Goal: Task Accomplishment & Management: Use online tool/utility

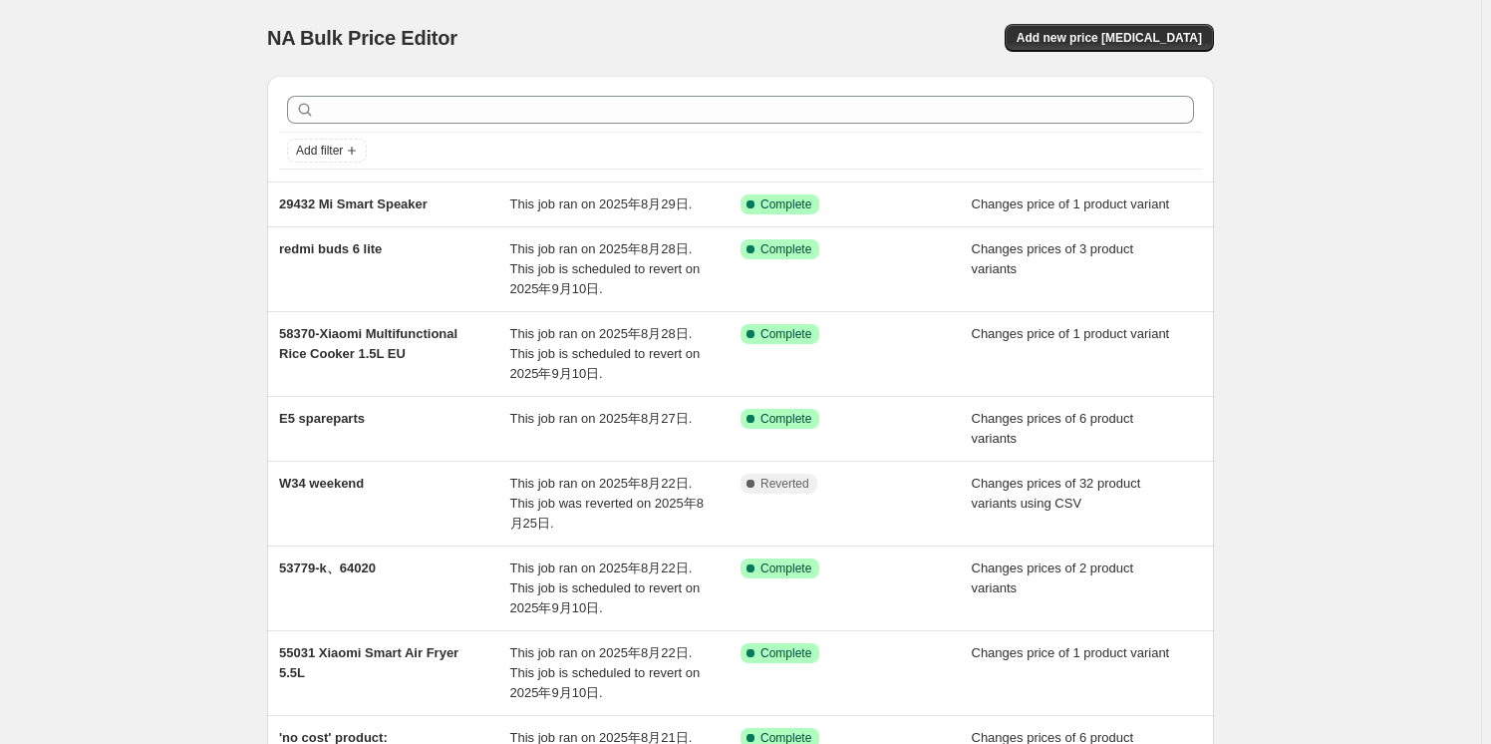
click at [189, 77] on div "NA Bulk Price Editor. This page is ready NA Bulk Price Editor Add new price [ME…" at bounding box center [740, 583] width 1481 height 1166
drag, startPoint x: 532, startPoint y: 44, endPoint x: 543, endPoint y: 42, distance: 11.1
click at [535, 43] on div "NA Bulk Price Editor" at bounding box center [495, 38] width 456 height 28
click at [1083, 33] on span "Add new price [MEDICAL_DATA]" at bounding box center [1109, 38] width 185 height 16
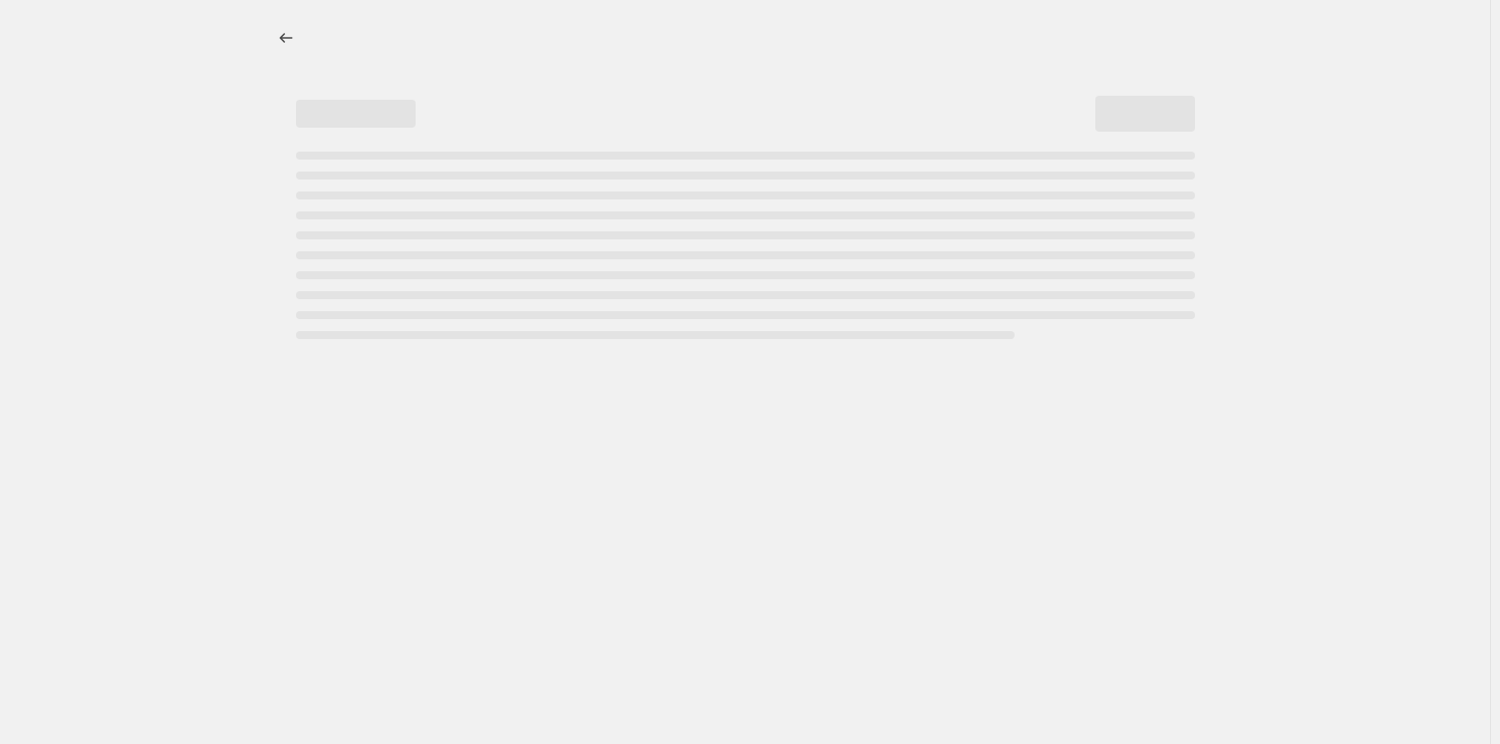
select select "percentage"
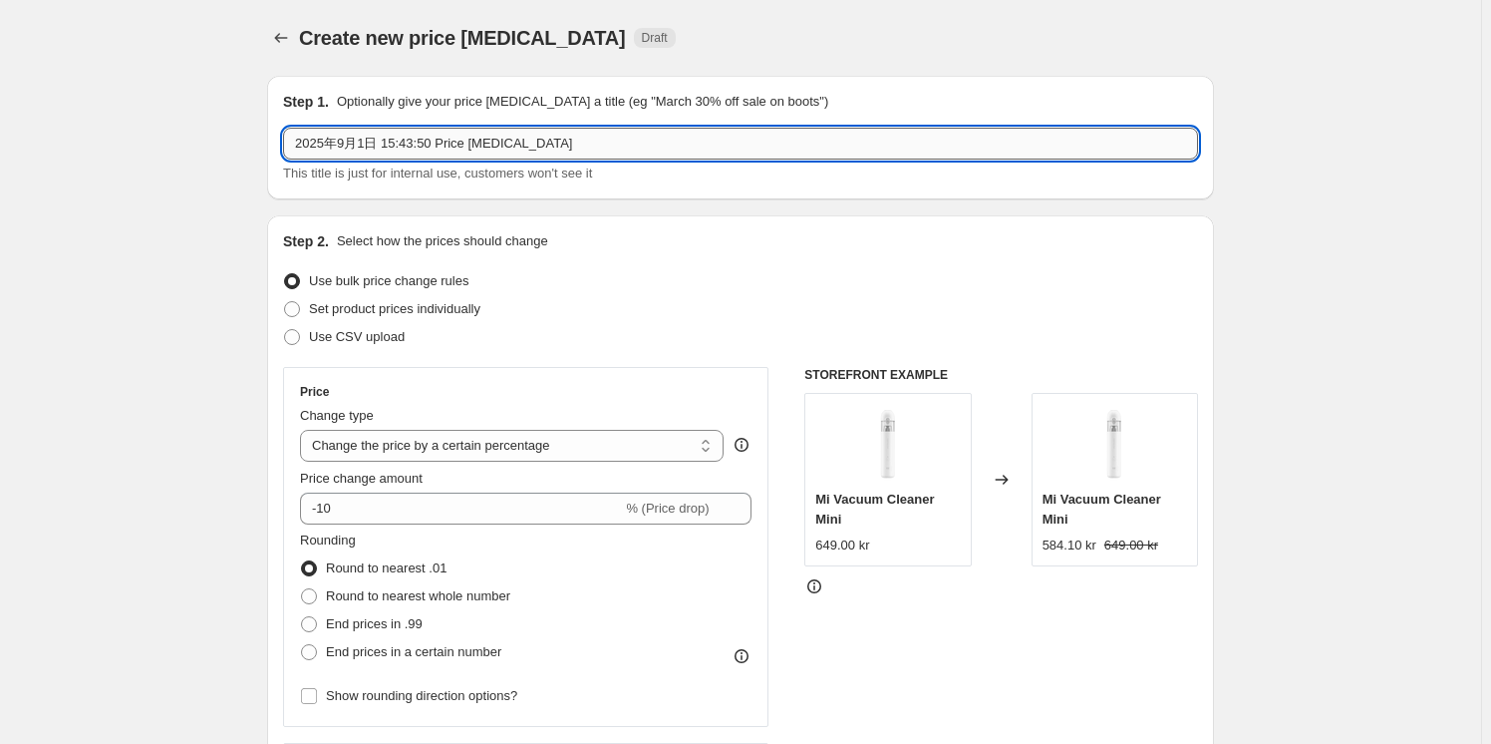
click at [398, 137] on input "2025年9月1日 15:43:50 Price [MEDICAL_DATA]" at bounding box center [740, 144] width 915 height 32
drag, startPoint x: 589, startPoint y: 142, endPoint x: 62, endPoint y: 157, distance: 527.5
drag, startPoint x: 205, startPoint y: 201, endPoint x: 637, endPoint y: 628, distance: 606.9
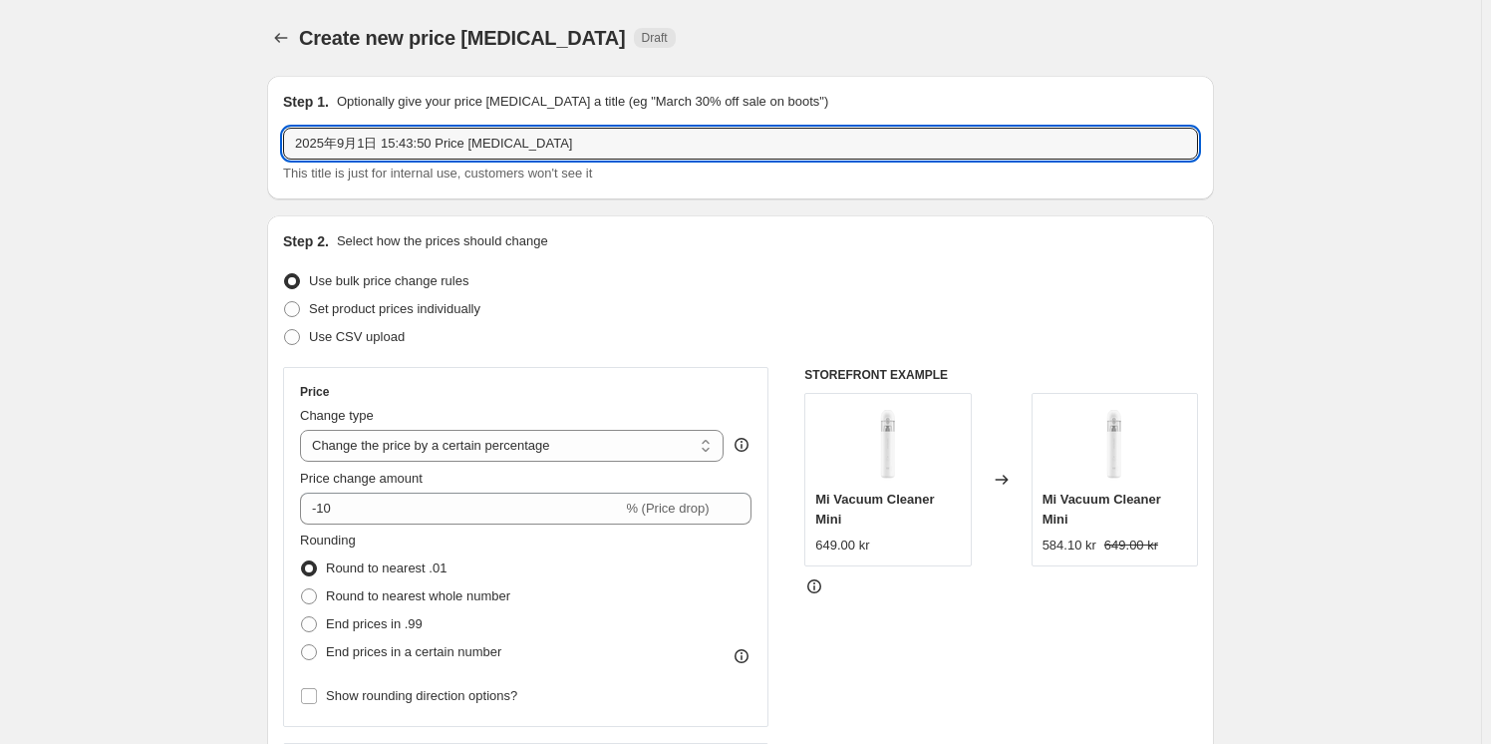
drag, startPoint x: 510, startPoint y: 148, endPoint x: 112, endPoint y: 169, distance: 399.3
paste input "Xiaomi Electric Scooter 4 Lite EU"
drag, startPoint x: 341, startPoint y: 145, endPoint x: 415, endPoint y: 139, distance: 74.0
click at [344, 144] on input "46719 Xiaomi Electric Scooter 4 Lite EU" at bounding box center [740, 144] width 915 height 32
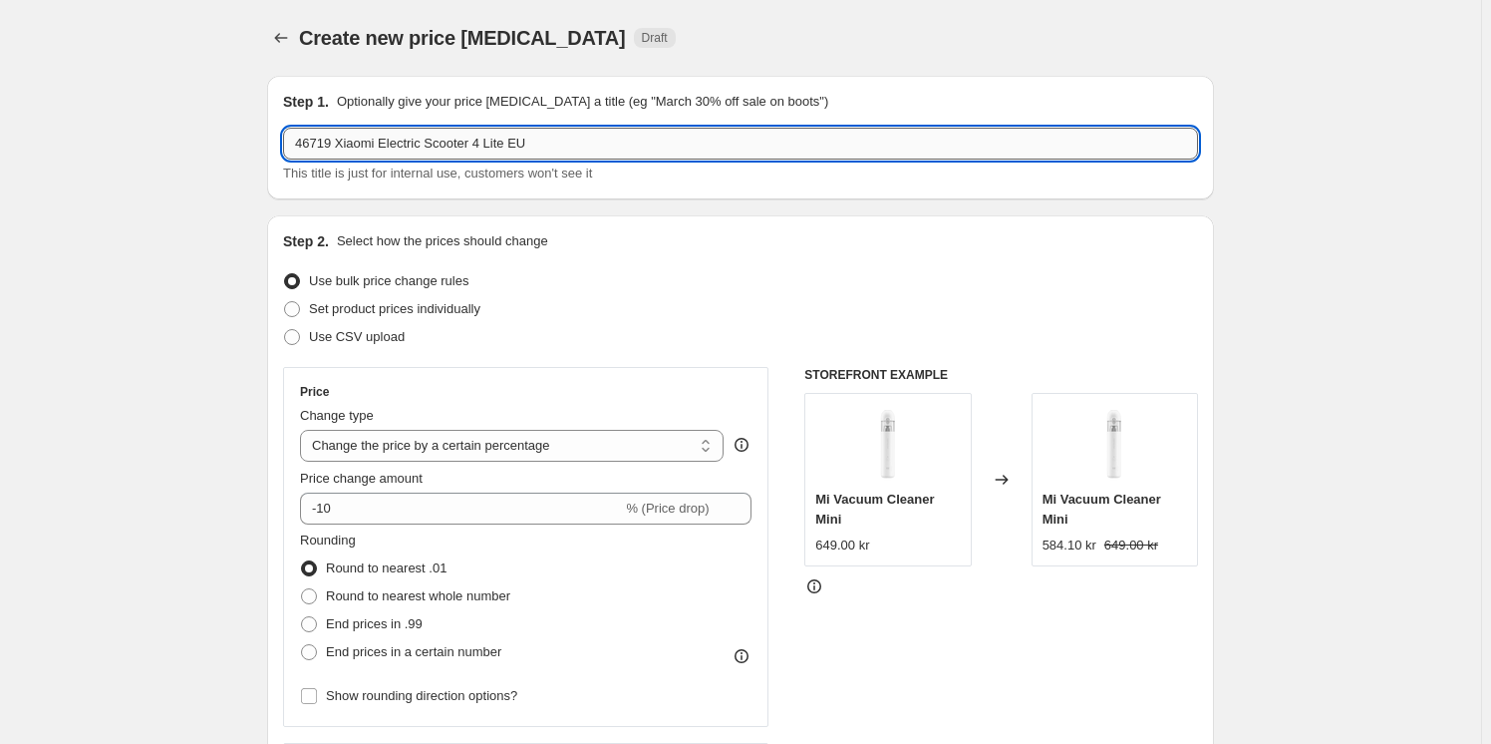
click at [564, 148] on input "46719 Xiaomi Electric Scooter 4 Lite EU" at bounding box center [740, 144] width 915 height 32
type input "46719 Xiaomi Electric Scooter 4 Lite EU 【dk】"
click at [438, 307] on span "Set product prices individually" at bounding box center [394, 308] width 171 height 15
click at [285, 302] on input "Set product prices individually" at bounding box center [284, 301] width 1 height 1
radio input "true"
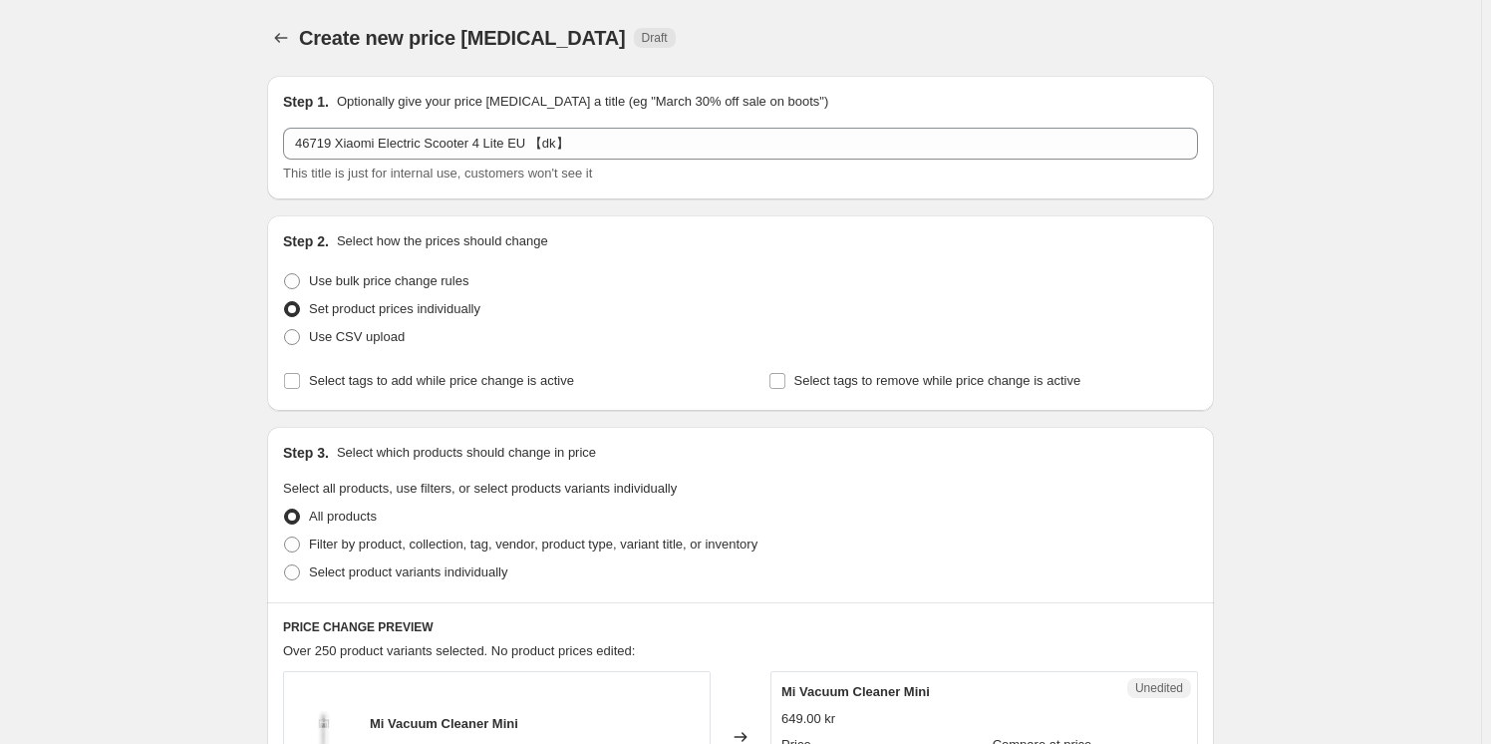
scroll to position [90, 0]
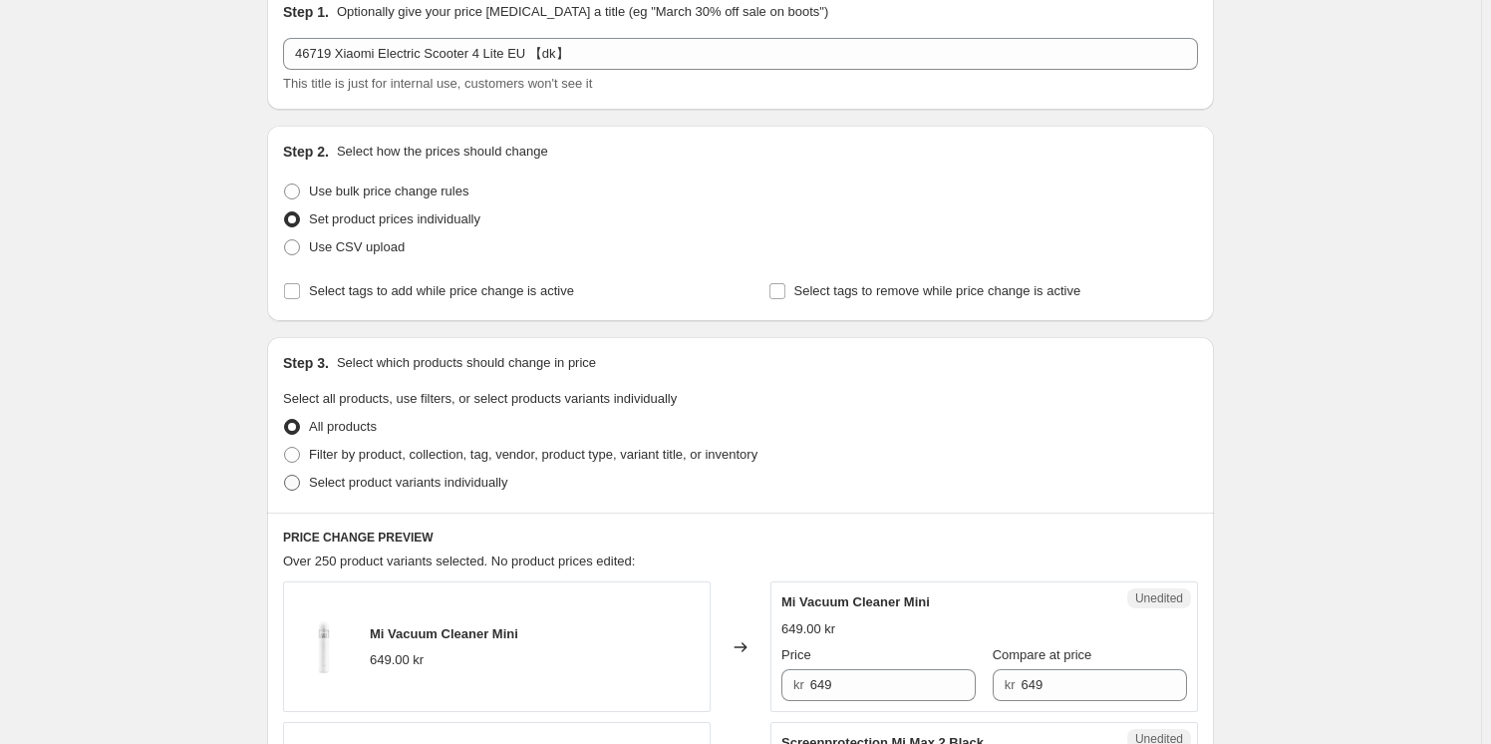
click at [390, 486] on span "Select product variants individually" at bounding box center [408, 482] width 198 height 15
click at [285, 475] on input "Select product variants individually" at bounding box center [284, 475] width 1 height 1
radio input "true"
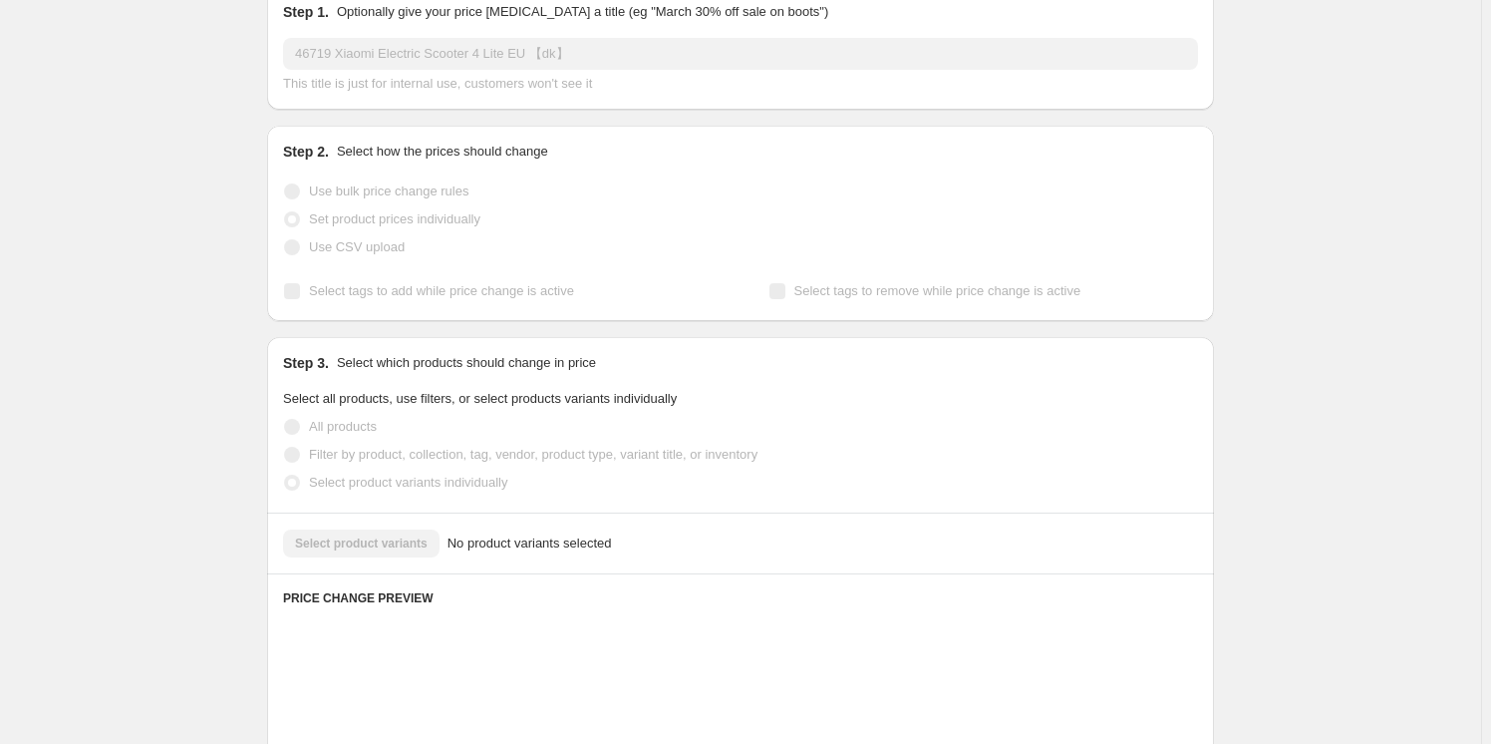
scroll to position [271, 0]
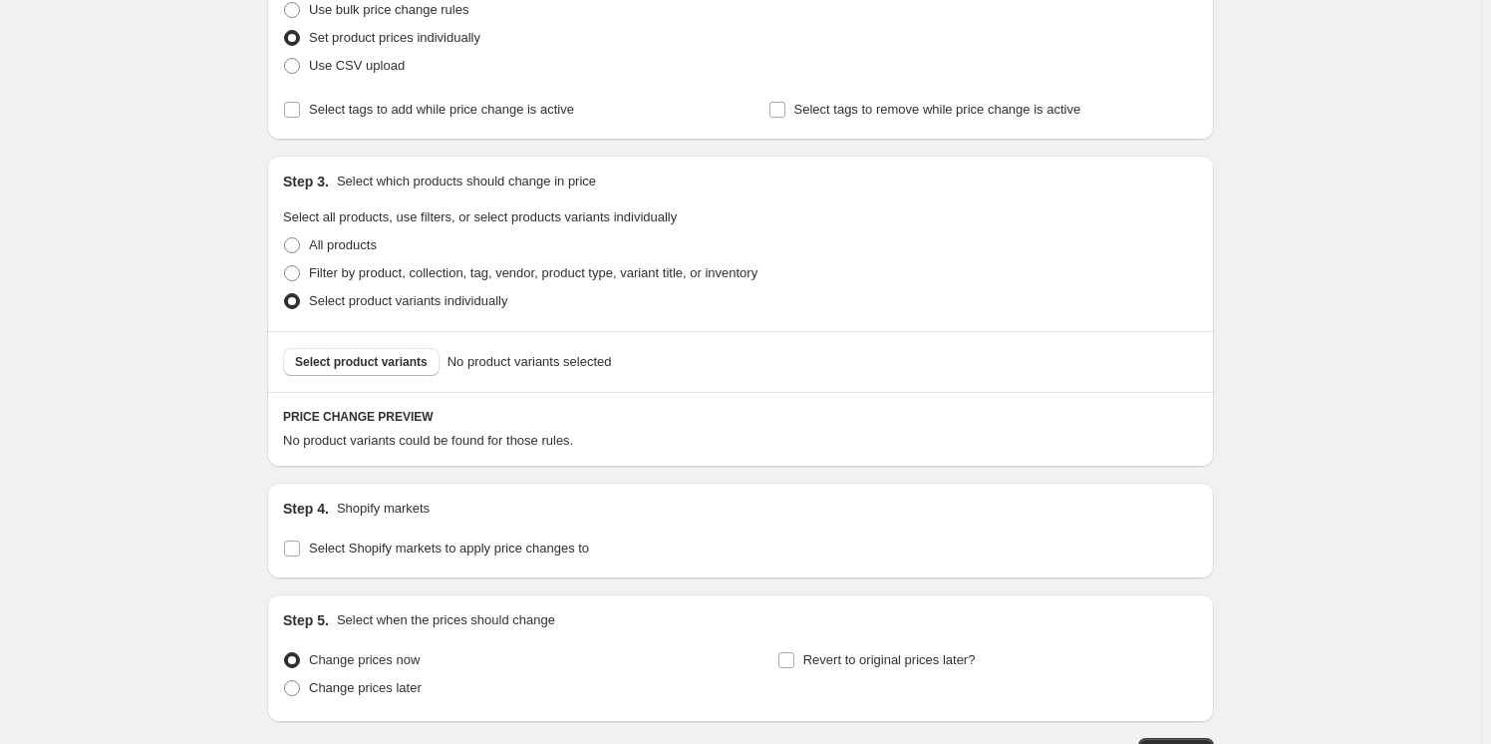
click at [402, 357] on span "Select product variants" at bounding box center [361, 362] width 133 height 16
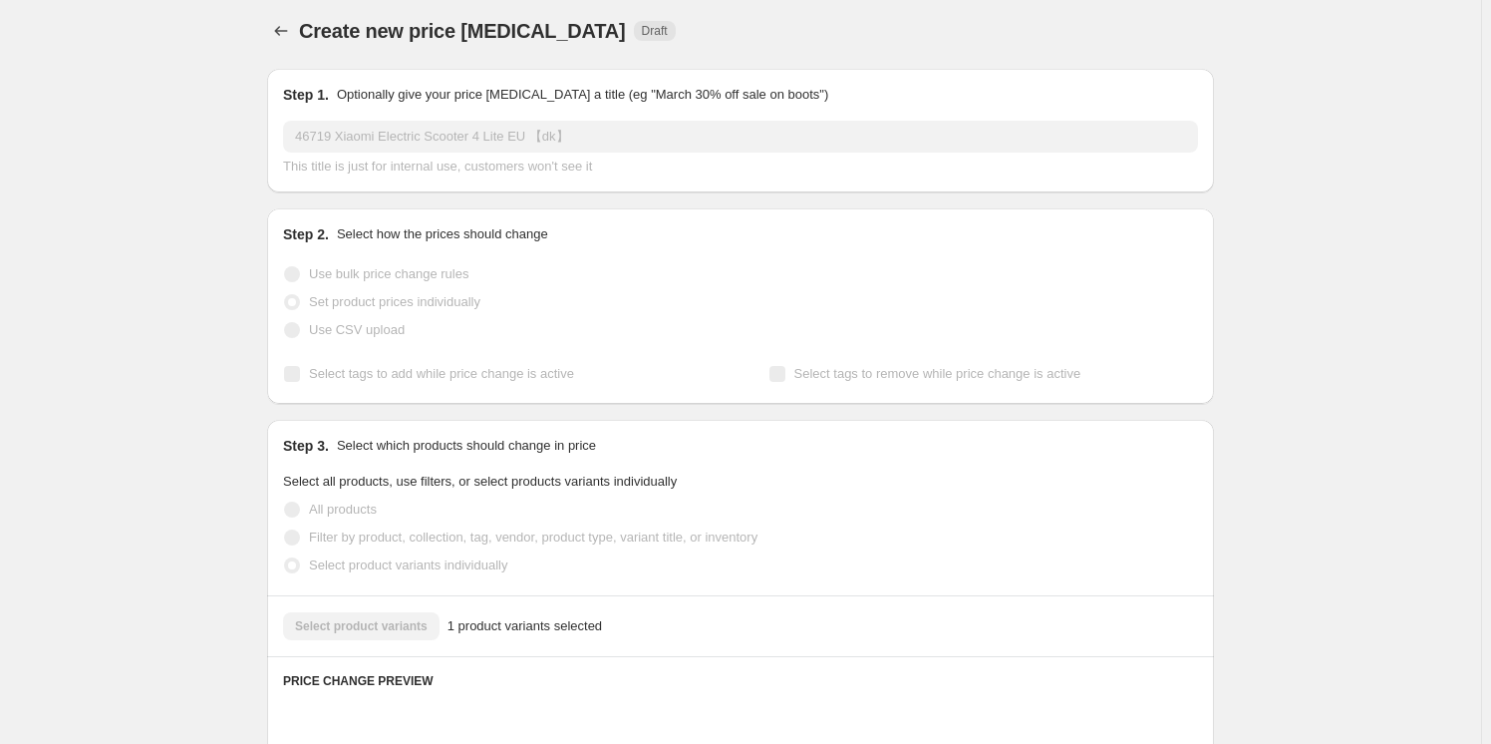
scroll to position [0, 0]
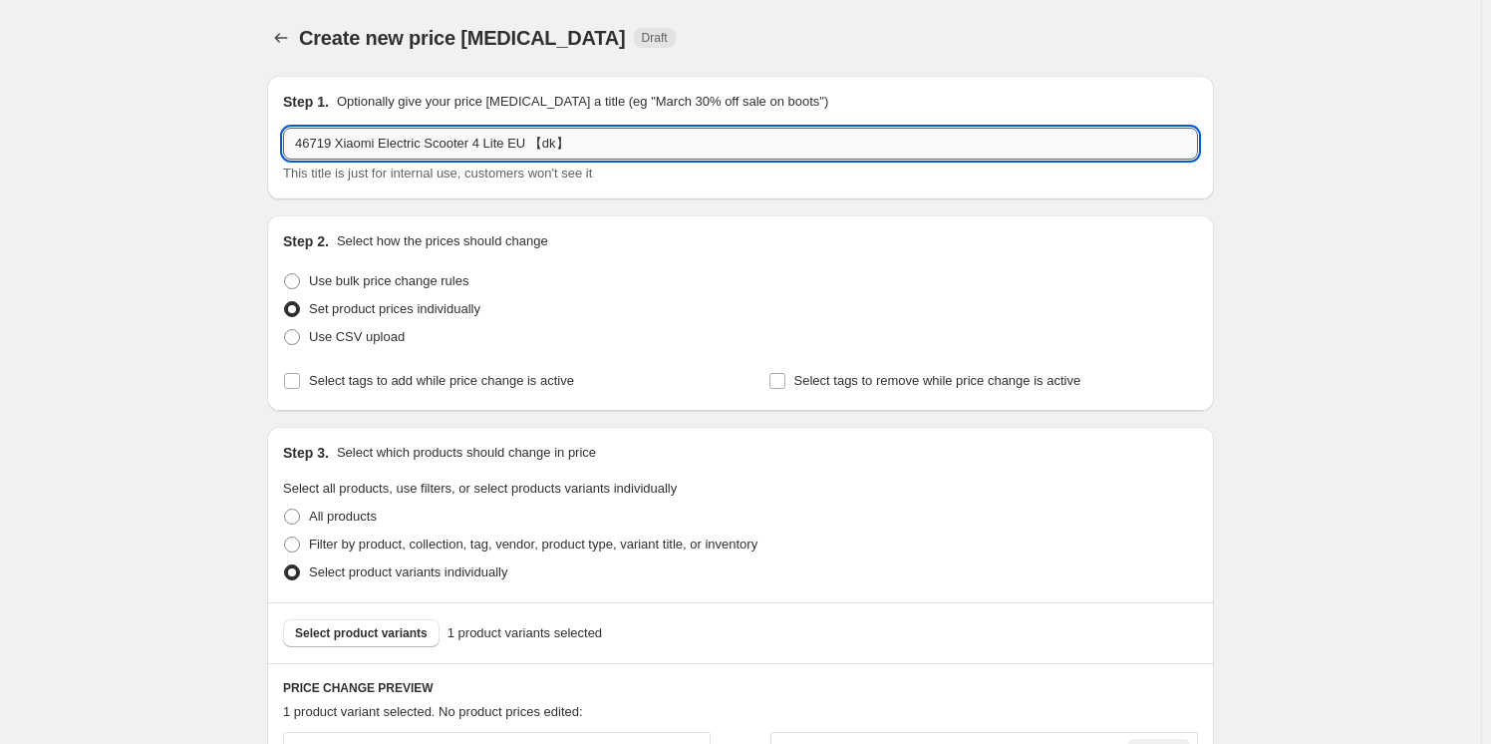
click at [323, 140] on input "46719 Xiaomi Electric Scooter 4 Lite EU 【dk】" at bounding box center [740, 144] width 915 height 32
type input "46419 Xiaomi Electric Scooter 4 Lite EU 【dk】"
click at [214, 202] on div "Create new price [MEDICAL_DATA]. This page is ready Create new price [MEDICAL_D…" at bounding box center [740, 671] width 1481 height 1343
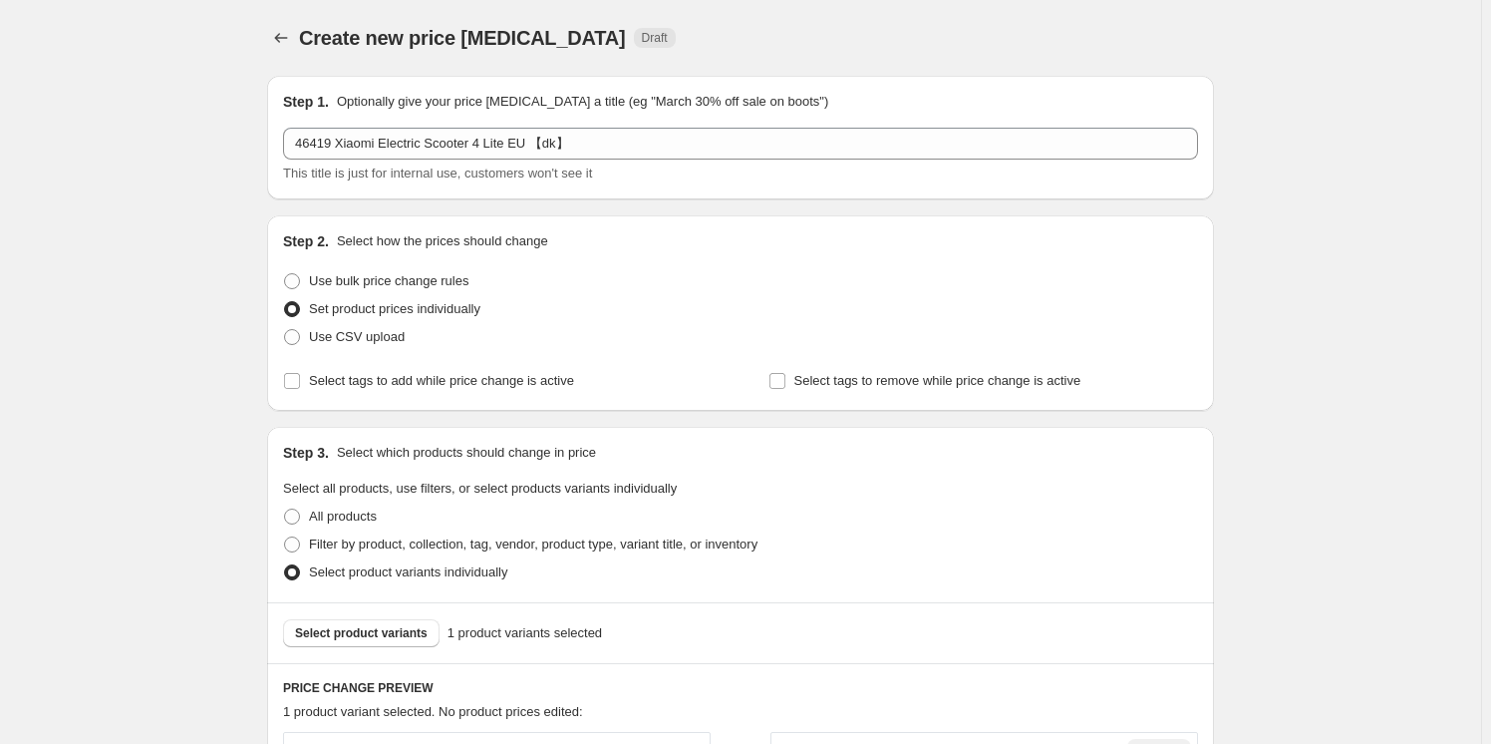
click at [173, 94] on div "Create new price [MEDICAL_DATA]. This page is ready Create new price [MEDICAL_D…" at bounding box center [740, 671] width 1481 height 1343
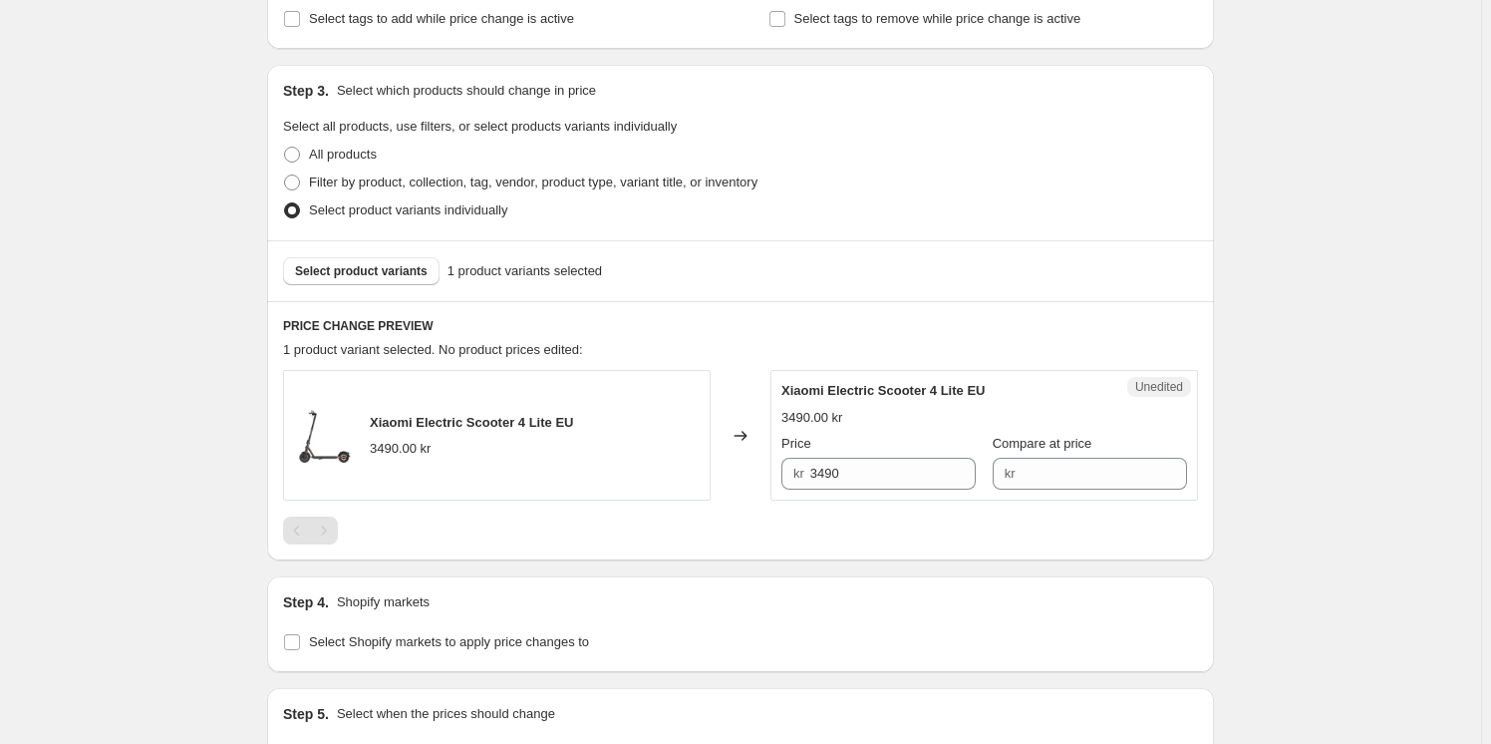
scroll to position [453, 0]
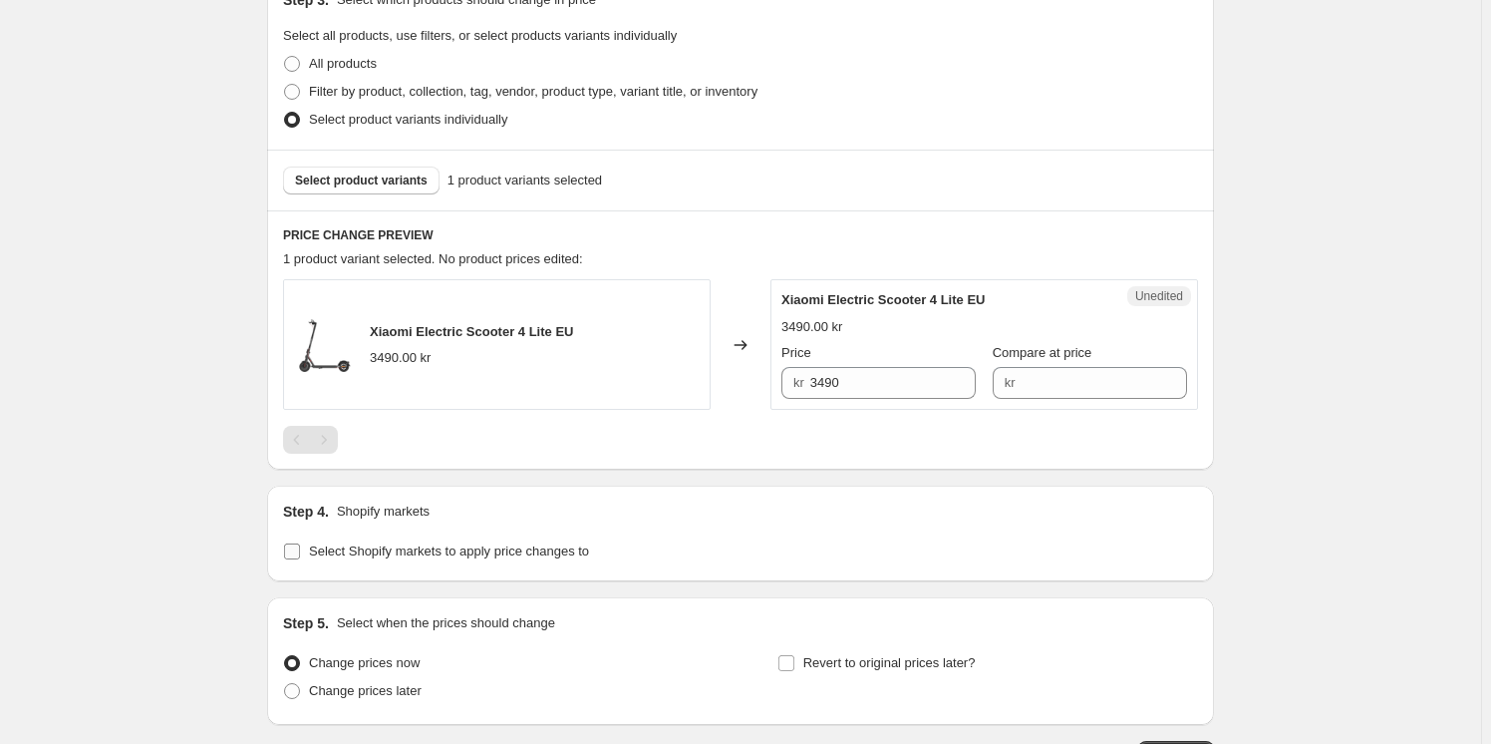
click at [448, 552] on span "Select Shopify markets to apply price changes to" at bounding box center [449, 550] width 280 height 15
click at [300, 552] on input "Select Shopify markets to apply price changes to" at bounding box center [292, 551] width 16 height 16
checkbox input "true"
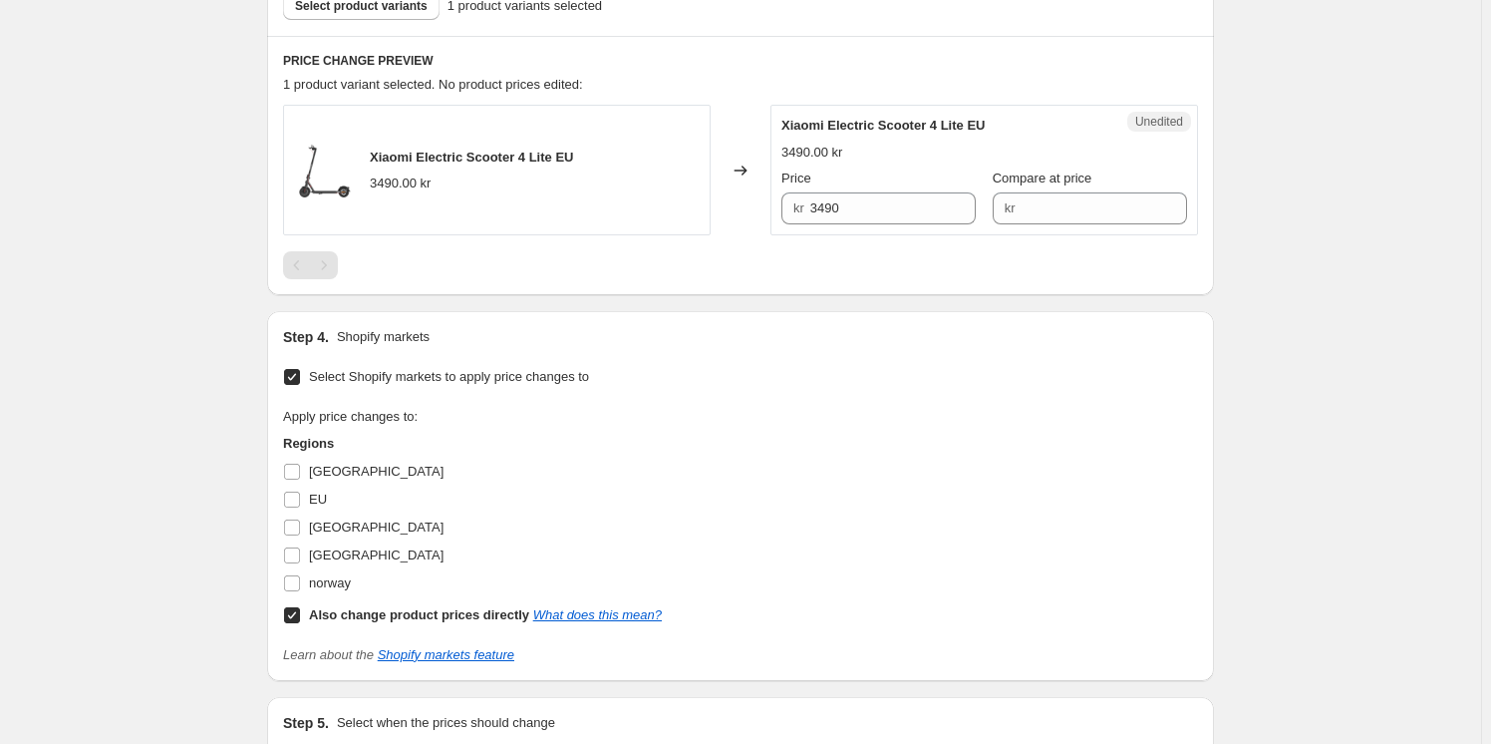
scroll to position [634, 0]
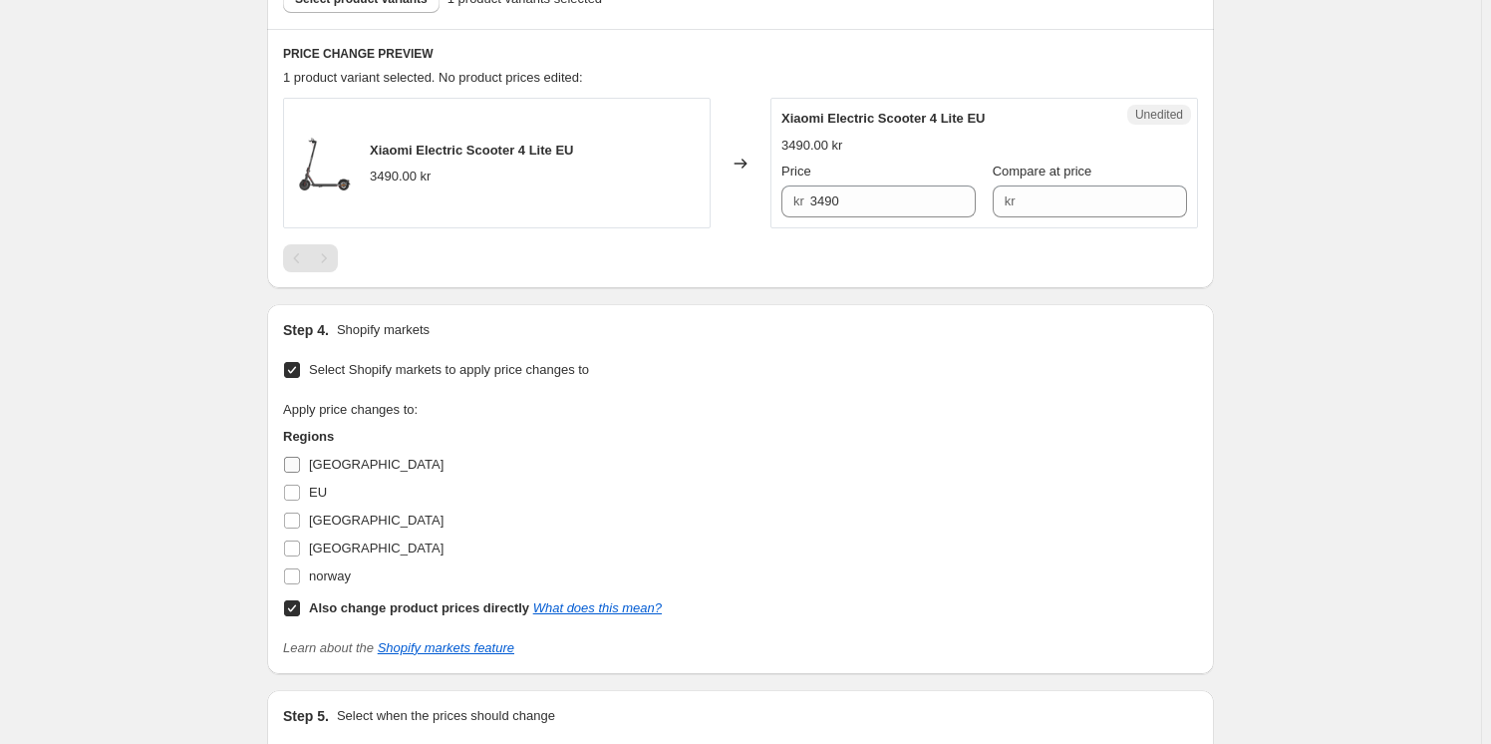
click at [336, 466] on span "[GEOGRAPHIC_DATA]" at bounding box center [376, 464] width 135 height 15
click at [300, 466] on input "[GEOGRAPHIC_DATA]" at bounding box center [292, 465] width 16 height 16
checkbox input "true"
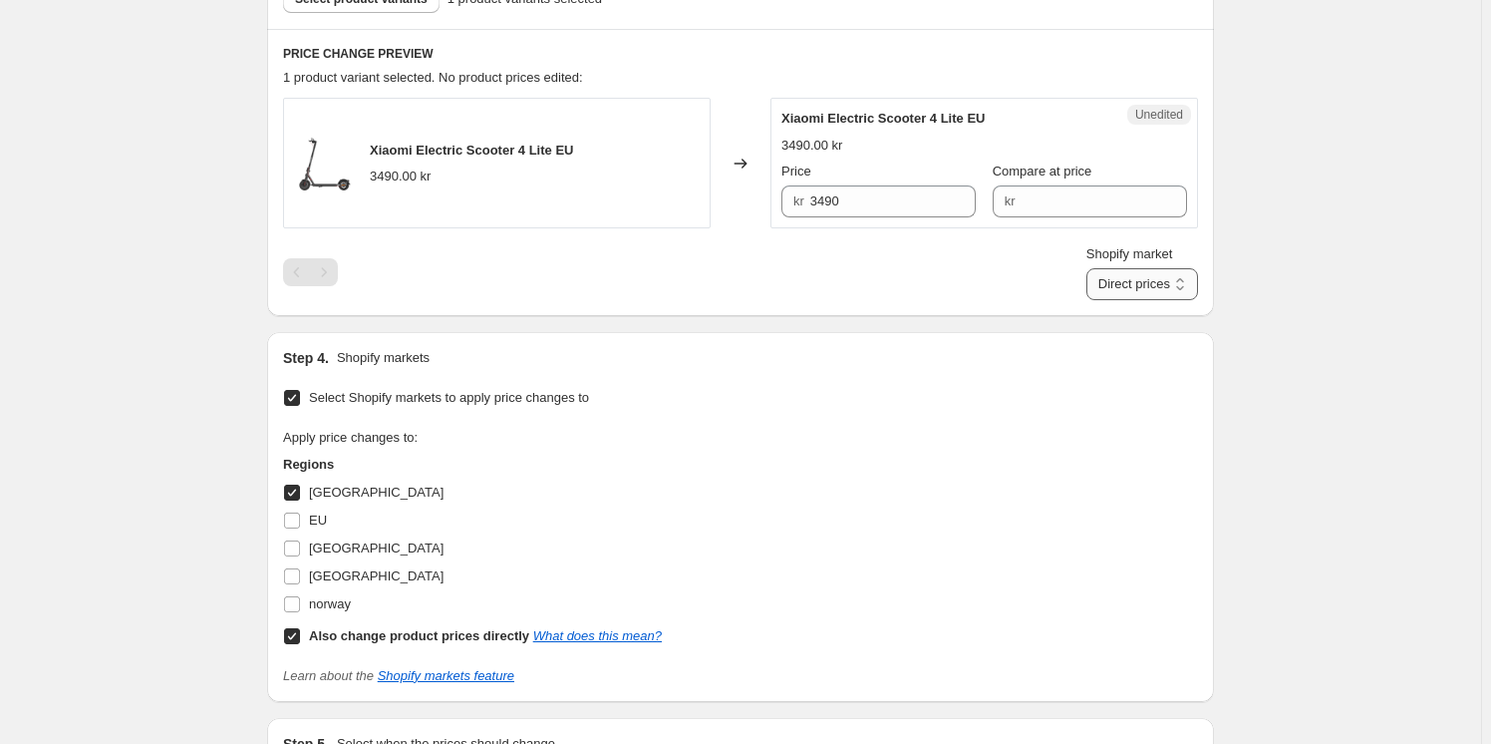
click at [1093, 284] on select "Direct prices [GEOGRAPHIC_DATA]" at bounding box center [1143, 284] width 112 height 32
click at [1107, 300] on select "Direct prices [GEOGRAPHIC_DATA]" at bounding box center [1143, 284] width 112 height 32
click at [1154, 292] on select "Direct prices [GEOGRAPHIC_DATA]" at bounding box center [1111, 284] width 174 height 32
select select "direct"
click at [1084, 300] on select "Direct prices [GEOGRAPHIC_DATA]" at bounding box center [1111, 284] width 174 height 32
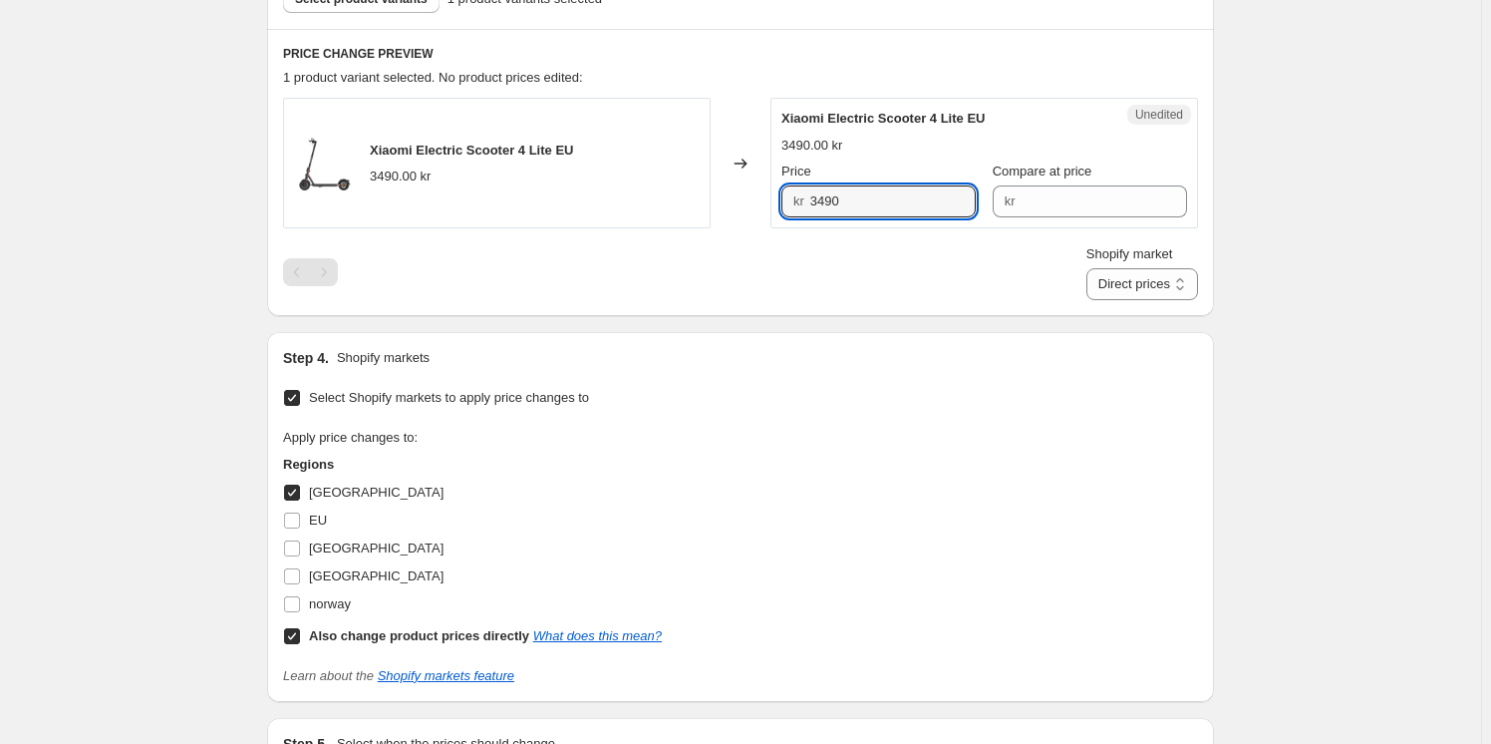
click at [619, 199] on div "Xiaomi Electric Scooter 4 Lite EU 3490.00 kr Changed to Unedited Xiaomi Electri…" at bounding box center [740, 163] width 915 height 131
type input "2990"
click at [1055, 185] on input "Compare at price" at bounding box center [1104, 201] width 166 height 32
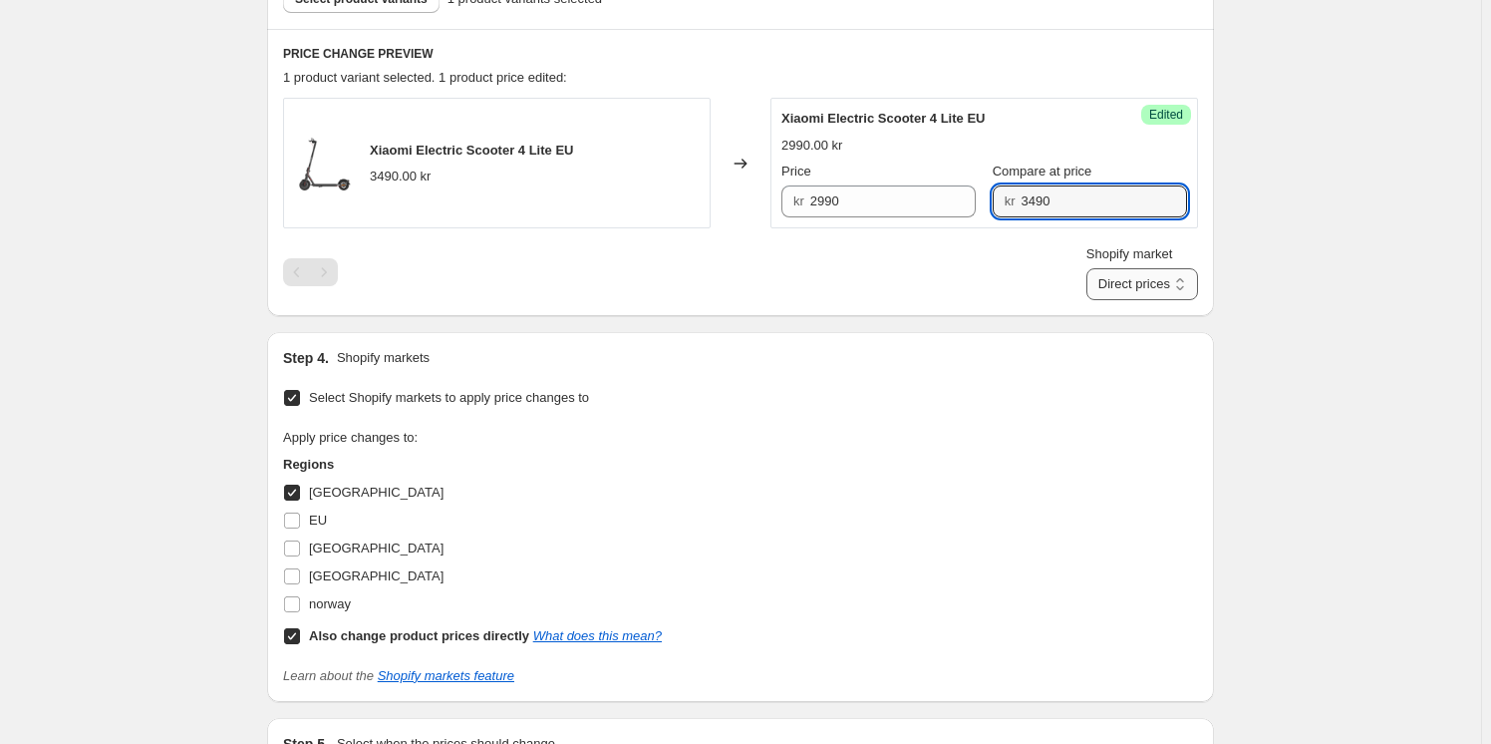
type input "3490"
click at [1117, 286] on select "Direct prices [GEOGRAPHIC_DATA]" at bounding box center [1143, 284] width 112 height 32
select select "13296369893"
click at [1107, 300] on select "Direct prices [GEOGRAPHIC_DATA]" at bounding box center [1143, 284] width 112 height 32
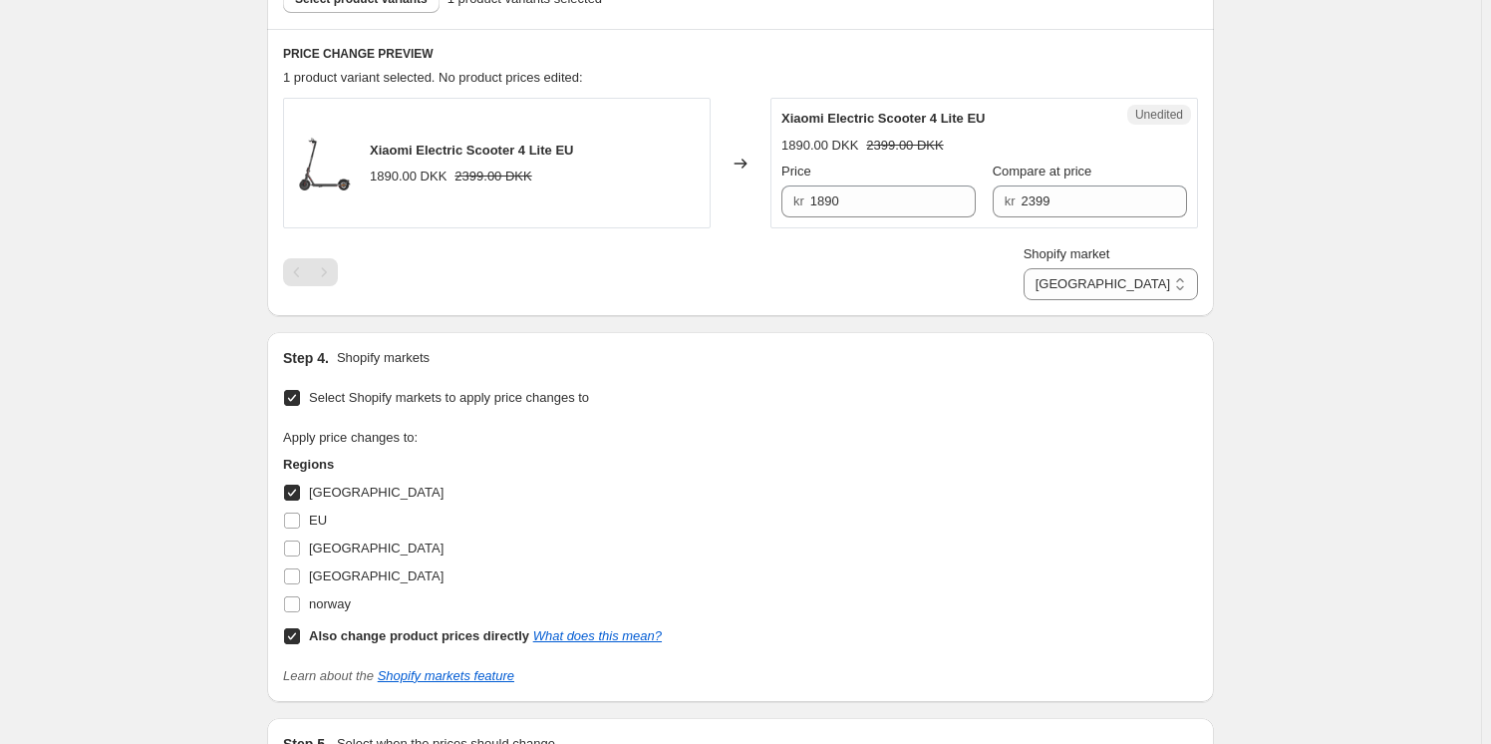
click at [175, 457] on div "Create new price [MEDICAL_DATA]. This page is ready Create new price [MEDICAL_D…" at bounding box center [740, 188] width 1481 height 1645
drag, startPoint x: 701, startPoint y: 201, endPoint x: 675, endPoint y: 199, distance: 26.0
click at [678, 201] on div "Xiaomi Electric Scooter 4 Lite EU 1890.00 DKK 2399.00 DKK Changed to Unedited X…" at bounding box center [740, 163] width 915 height 131
type input "2090"
click at [96, 189] on div "Create new price [MEDICAL_DATA]. This page is ready Create new price [MEDICAL_D…" at bounding box center [740, 188] width 1481 height 1645
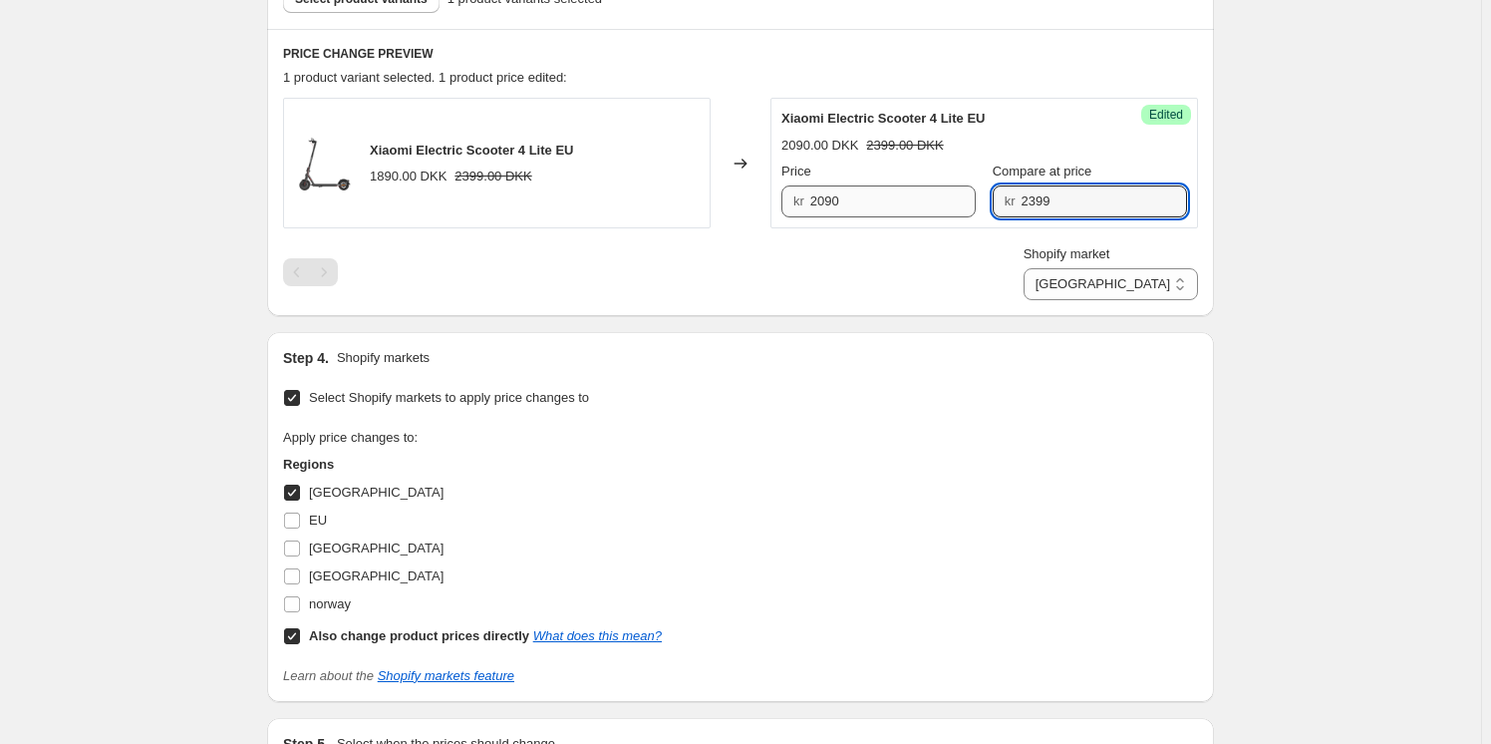
click at [876, 200] on div "Price kr 2090 Compare at price kr 2399" at bounding box center [985, 189] width 406 height 56
click at [1292, 277] on div "Create new price [MEDICAL_DATA]. This page is ready Create new price [MEDICAL_D…" at bounding box center [740, 188] width 1481 height 1645
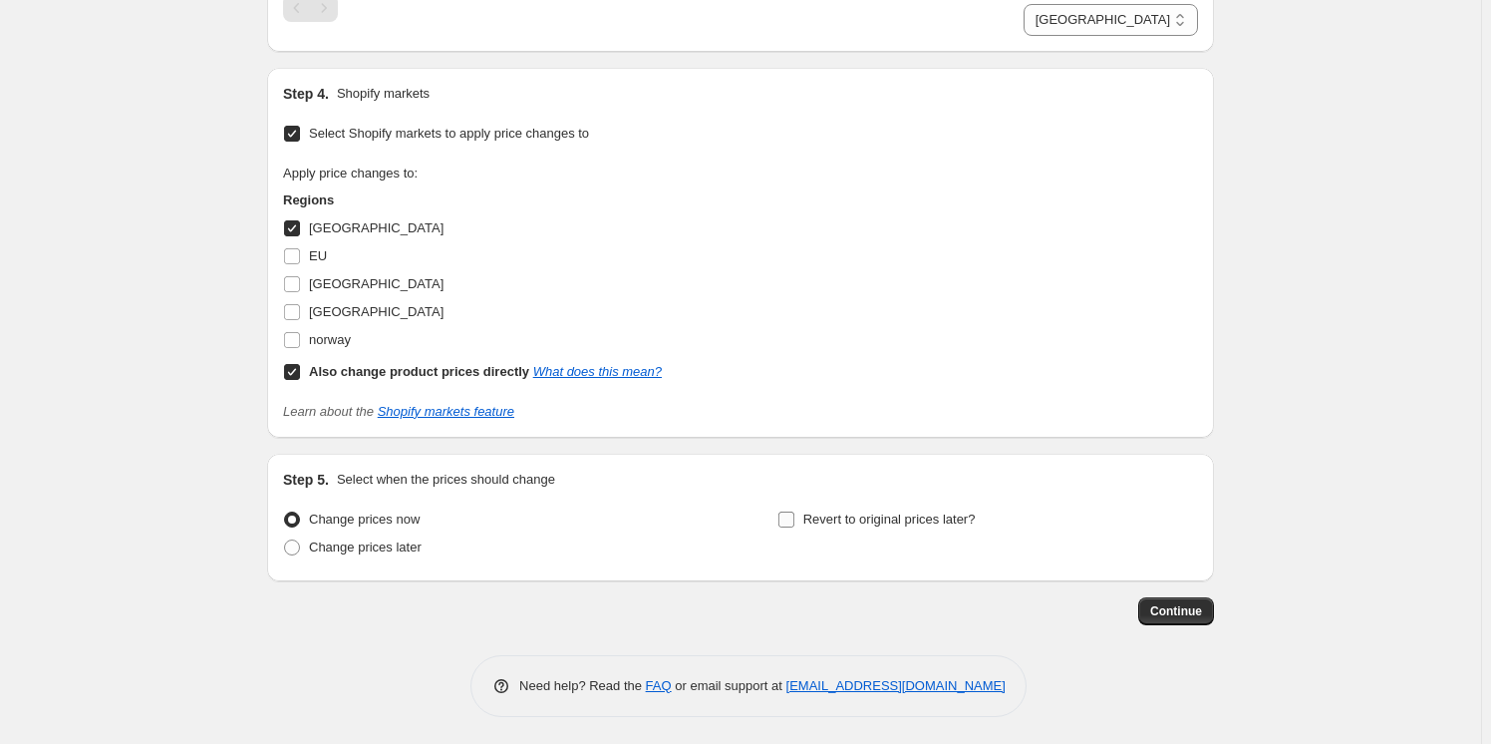
click at [823, 523] on span "Revert to original prices later?" at bounding box center [889, 518] width 172 height 15
click at [794, 523] on input "Revert to original prices later?" at bounding box center [787, 519] width 16 height 16
checkbox input "true"
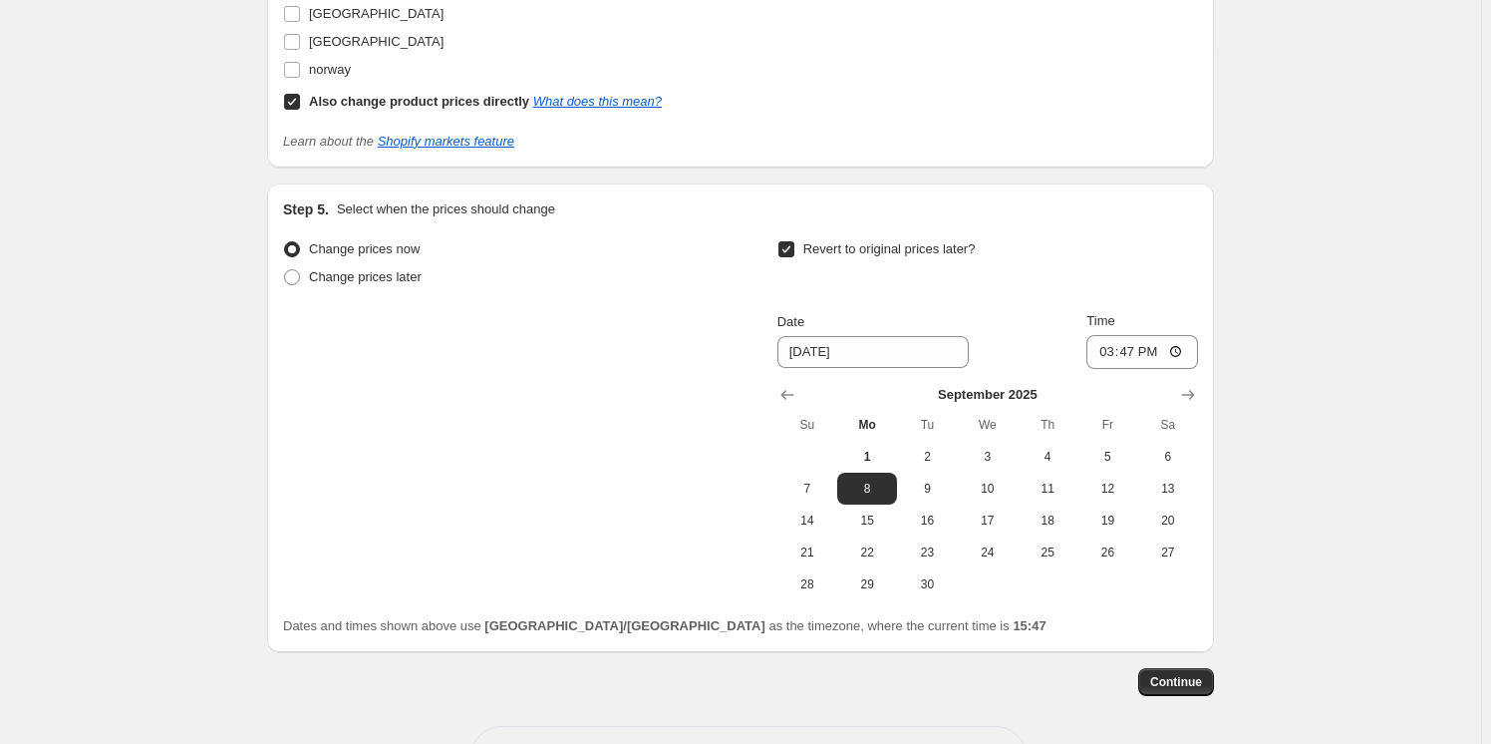
scroll to position [1170, 0]
click at [982, 483] on span "10" at bounding box center [988, 486] width 44 height 16
type input "[DATE]"
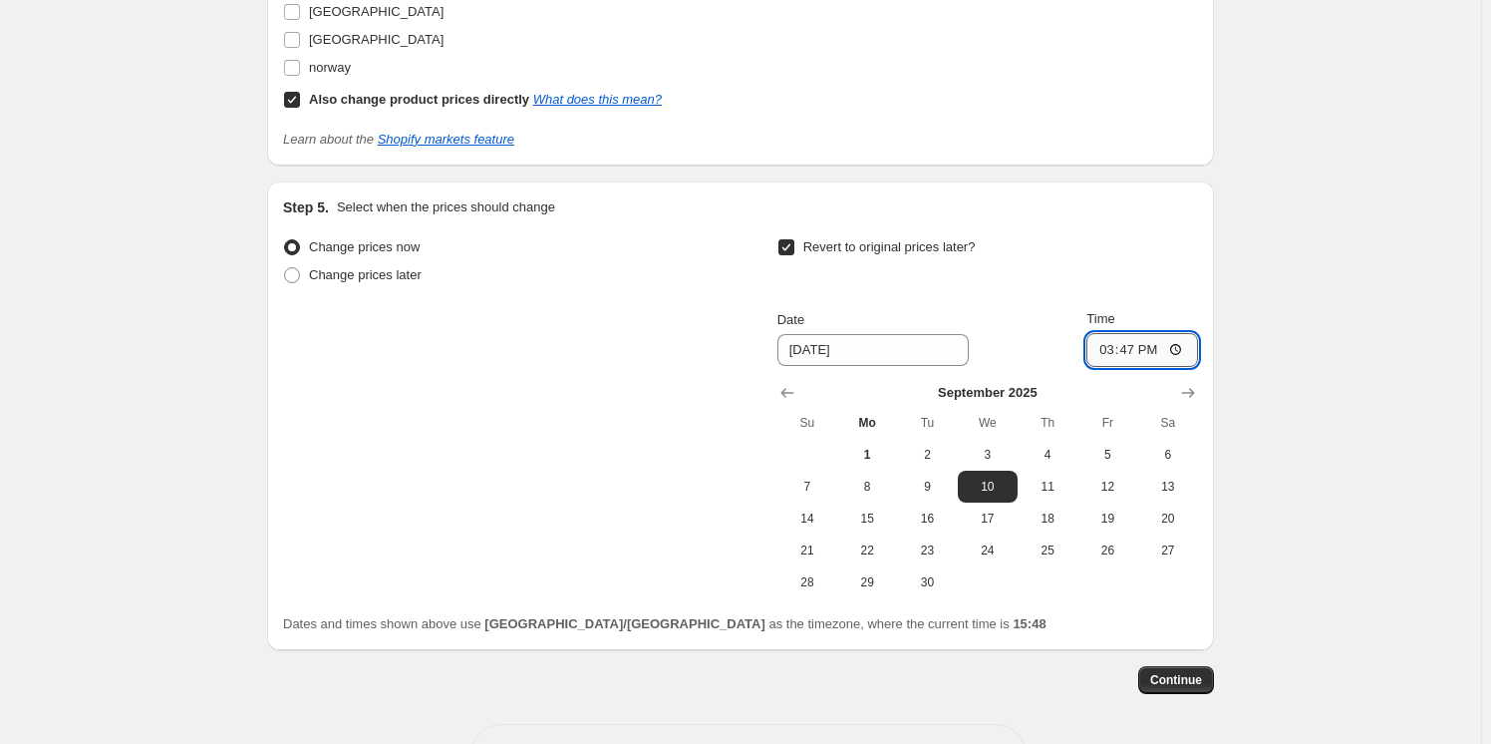
click at [1184, 350] on input "15:47" at bounding box center [1143, 350] width 112 height 34
type input "06:00"
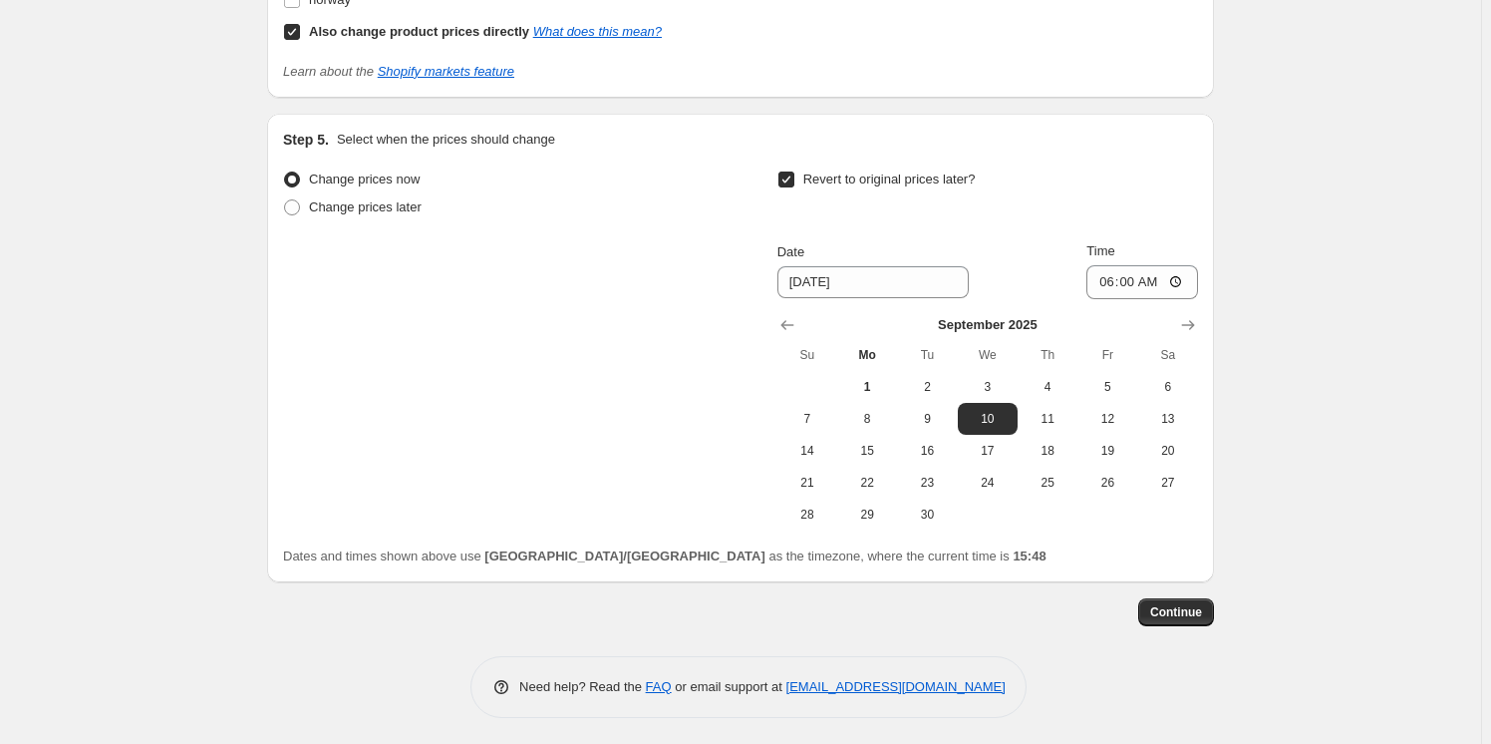
scroll to position [1239, 0]
click at [1185, 615] on span "Continue" at bounding box center [1176, 611] width 52 height 16
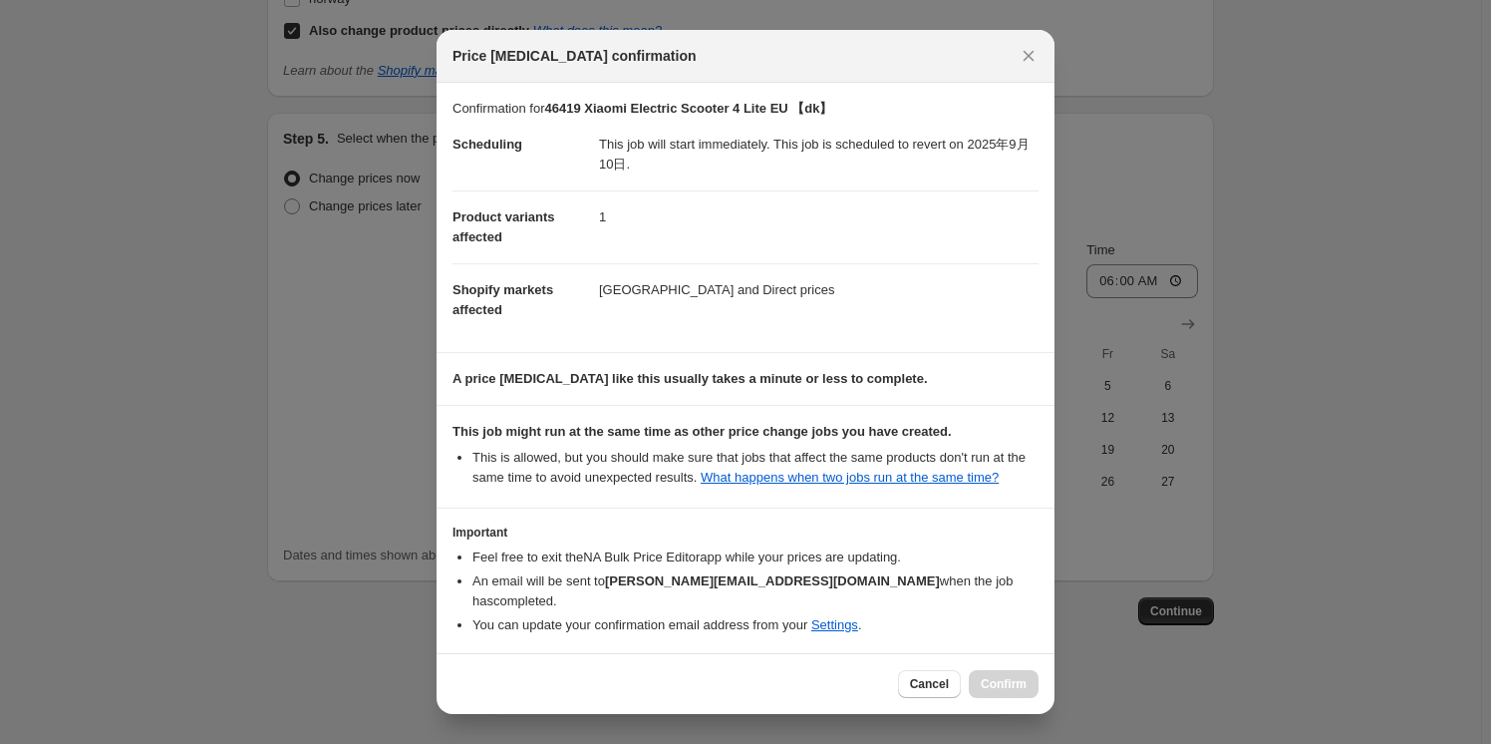
scroll to position [81, 0]
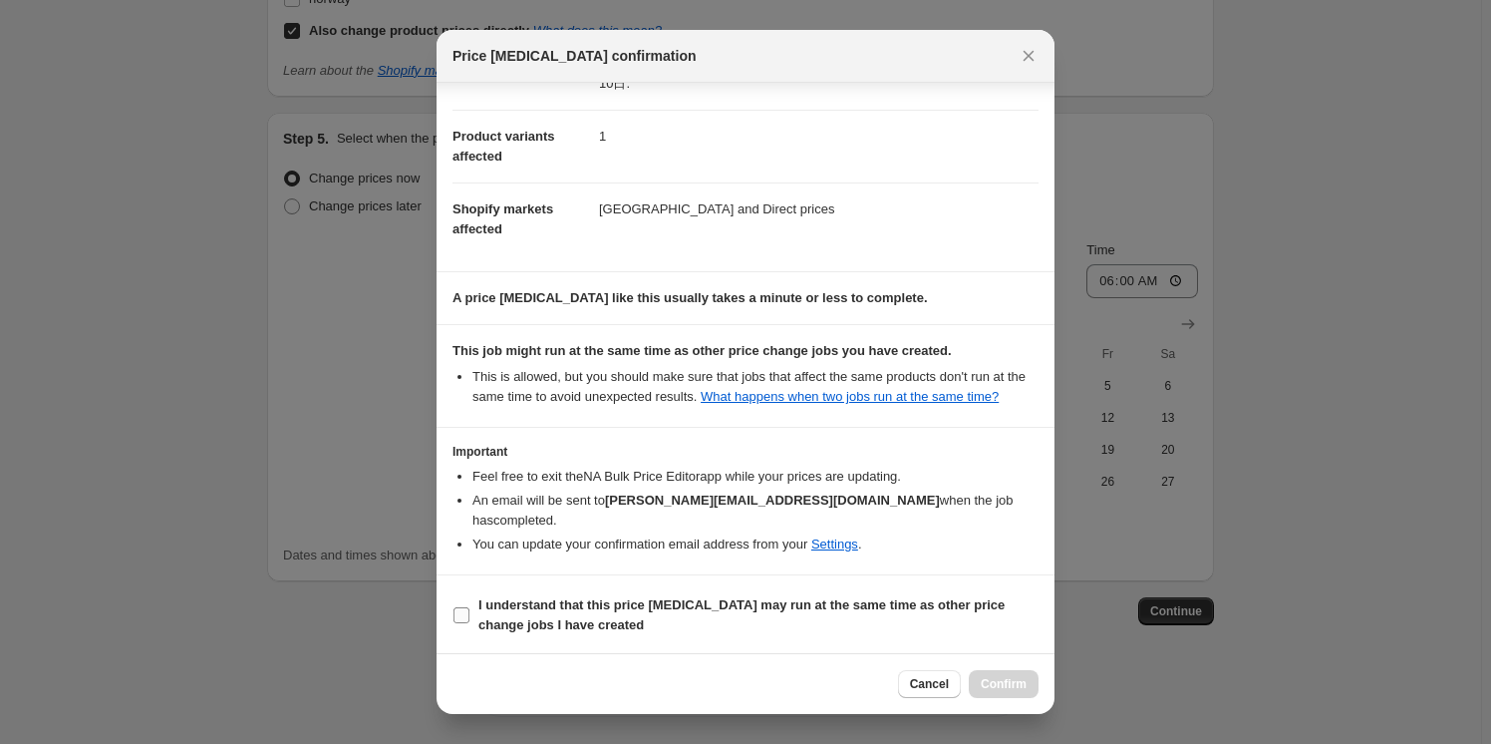
drag, startPoint x: 536, startPoint y: 617, endPoint x: 713, endPoint y: 636, distance: 177.5
click at [536, 617] on b "I understand that this price [MEDICAL_DATA] may run at the same time as other p…" at bounding box center [741, 614] width 526 height 35
click at [470, 617] on input "I understand that this price [MEDICAL_DATA] may run at the same time as other p…" at bounding box center [462, 615] width 16 height 16
checkbox input "true"
click at [1005, 685] on span "Confirm" at bounding box center [1004, 684] width 46 height 16
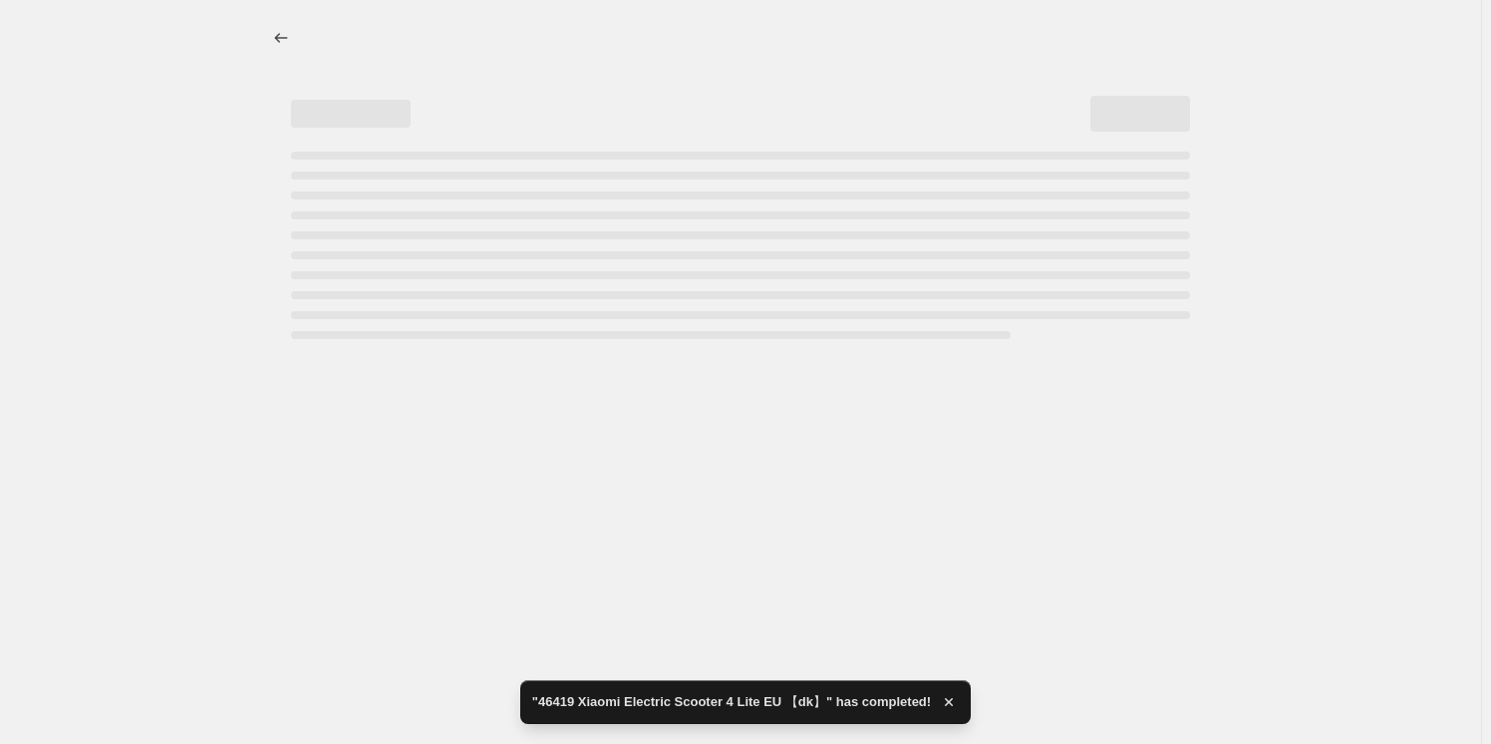
select select "13296369893"
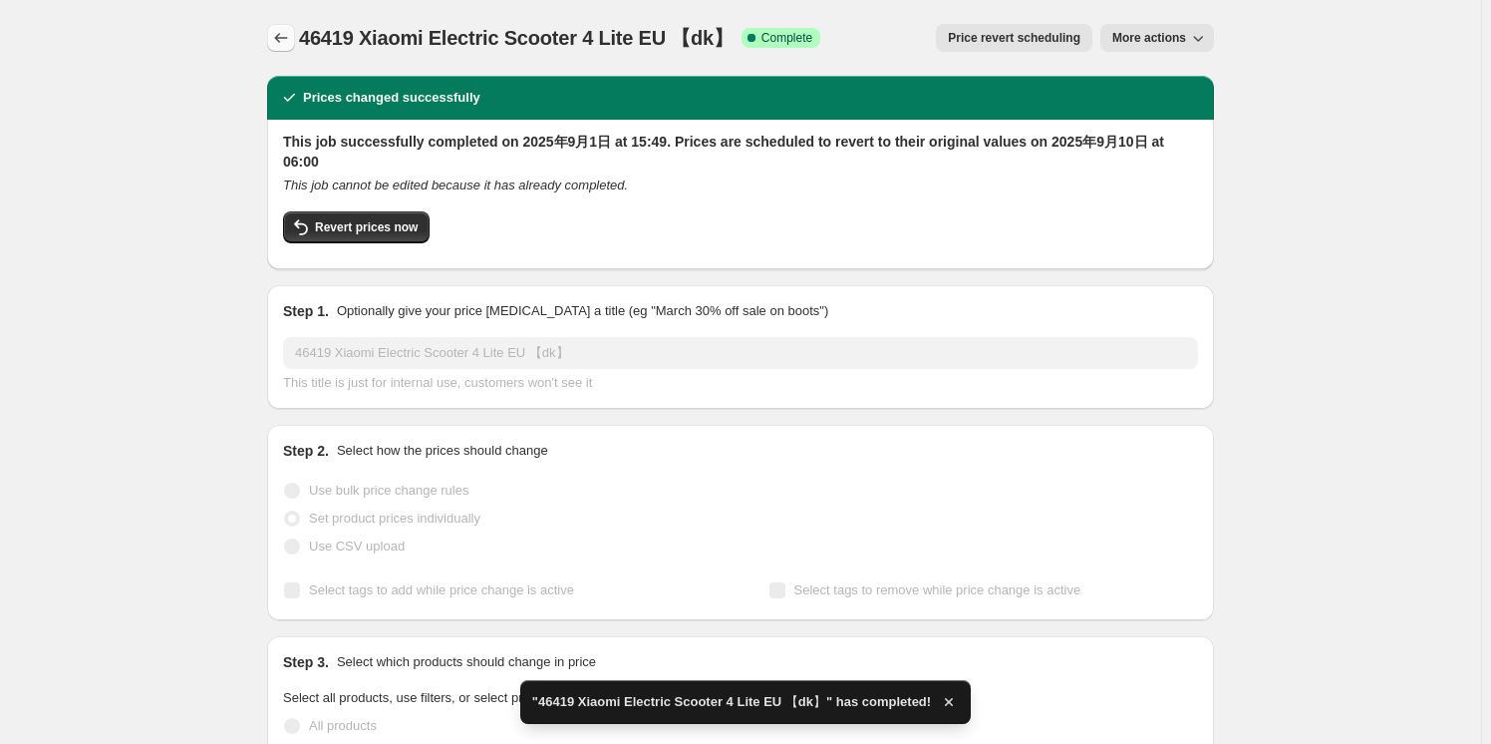
click at [282, 32] on icon "Price change jobs" at bounding box center [281, 38] width 20 height 20
